Goal: Transaction & Acquisition: Download file/media

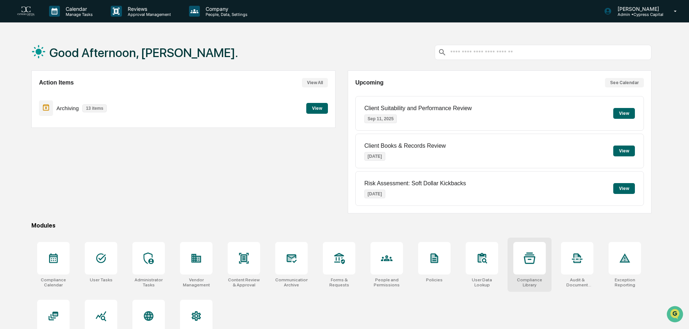
click at [529, 271] on div at bounding box center [529, 258] width 32 height 32
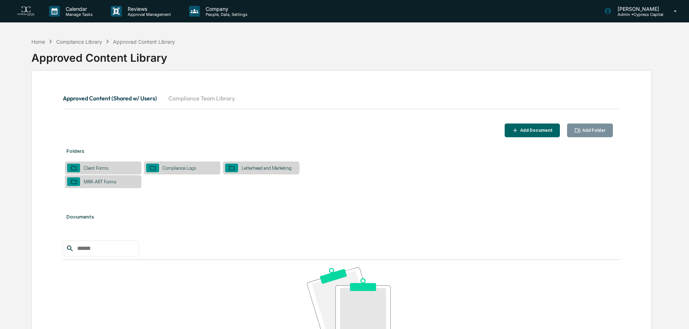
click at [91, 169] on div "Client Forms" at bounding box center [96, 167] width 32 height 5
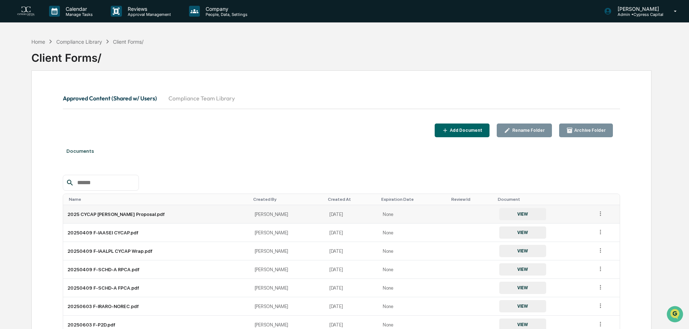
click at [599, 213] on icon at bounding box center [600, 213] width 7 height 7
click at [505, 213] on button "VIEW" at bounding box center [522, 214] width 47 height 12
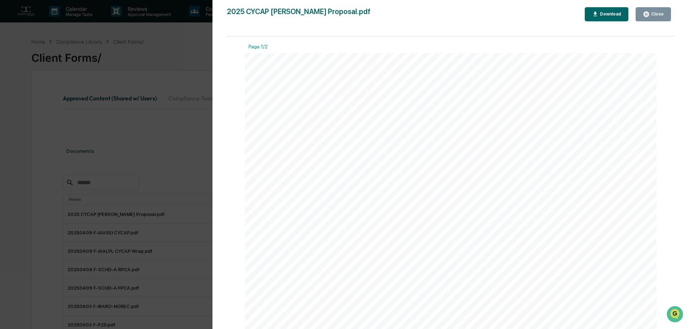
click at [605, 10] on button "Download" at bounding box center [607, 14] width 44 height 14
